Goal: Information Seeking & Learning: Find specific fact

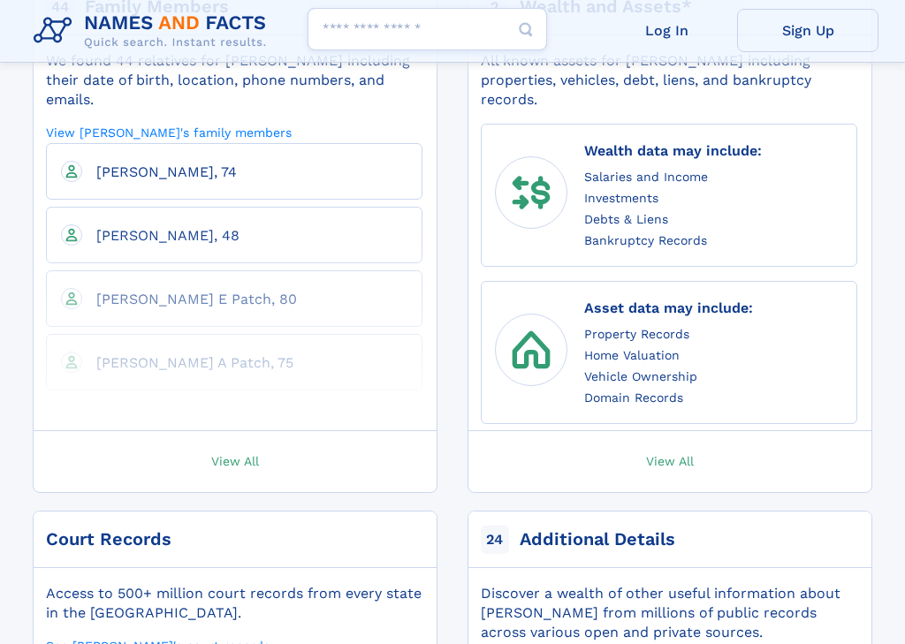
scroll to position [1026, 0]
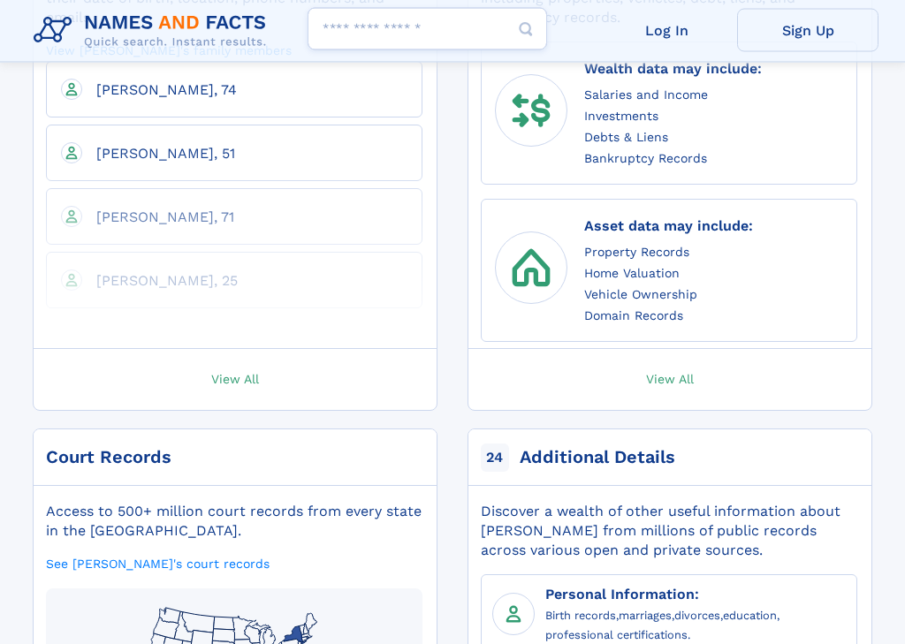
scroll to position [1108, 0]
